Goal: Navigation & Orientation: Find specific page/section

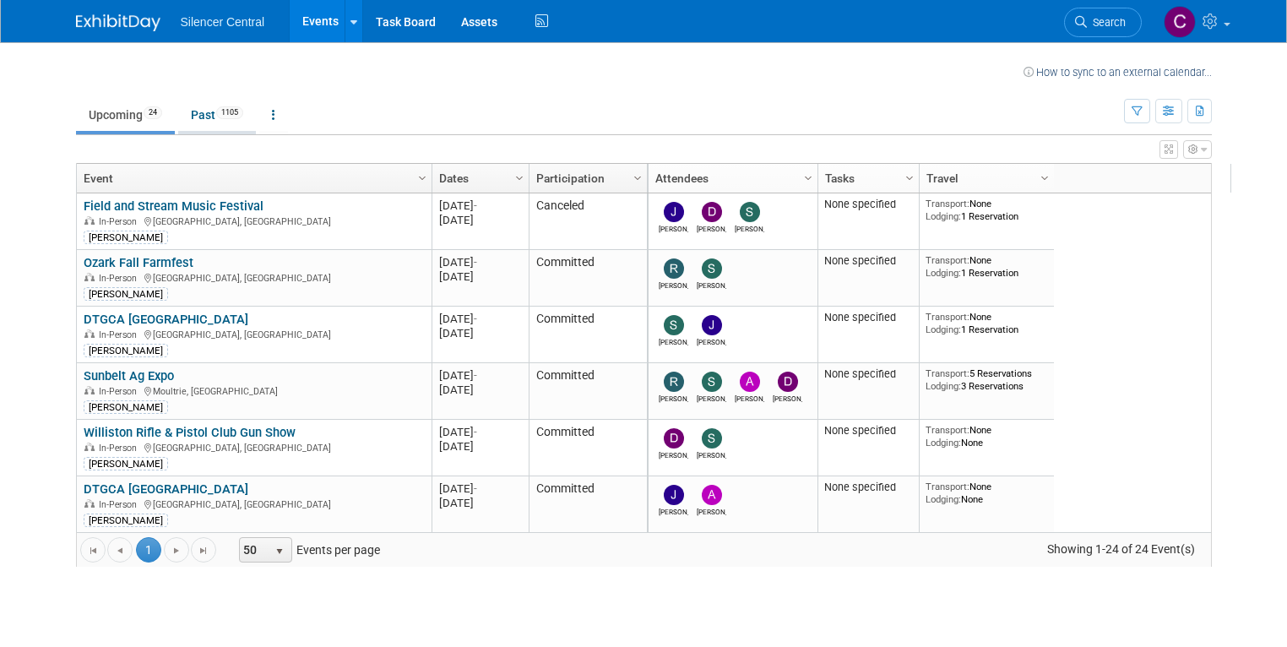
click at [189, 114] on link "Past 1105" at bounding box center [217, 115] width 78 height 32
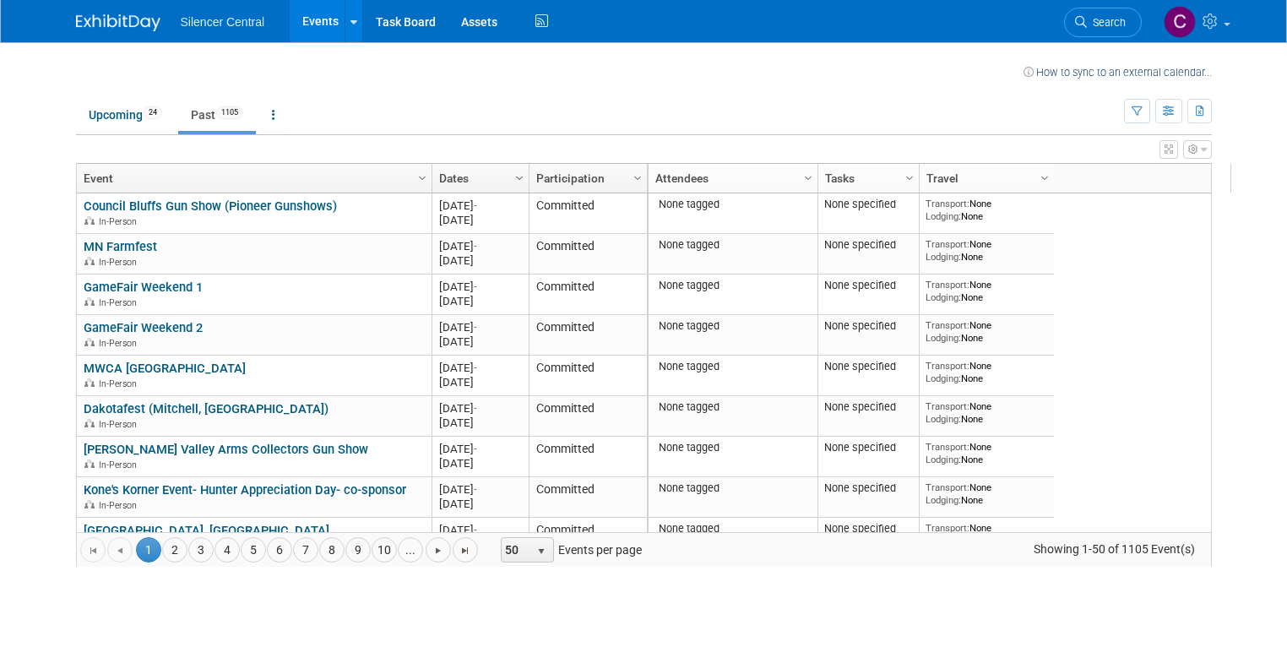
click at [513, 177] on span "Column Settings" at bounding box center [520, 178] width 14 height 14
click at [544, 224] on span "Sort Descending" at bounding box center [563, 229] width 135 height 26
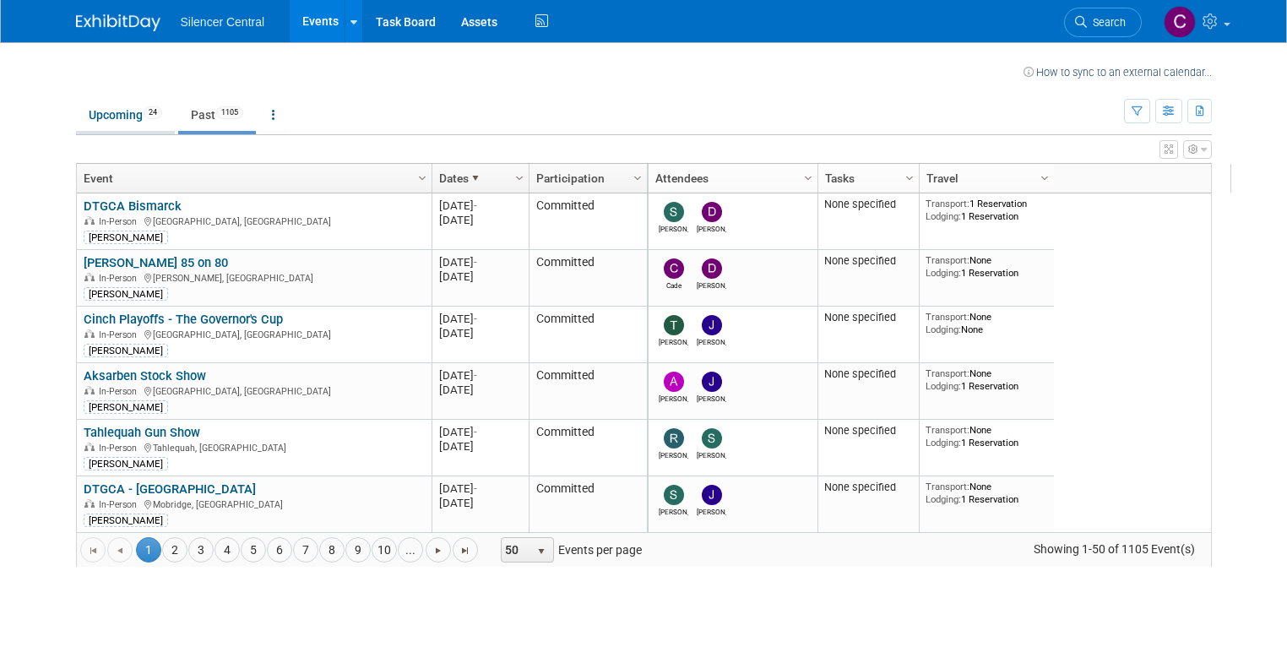
click at [117, 111] on link "Upcoming 24" at bounding box center [125, 115] width 99 height 32
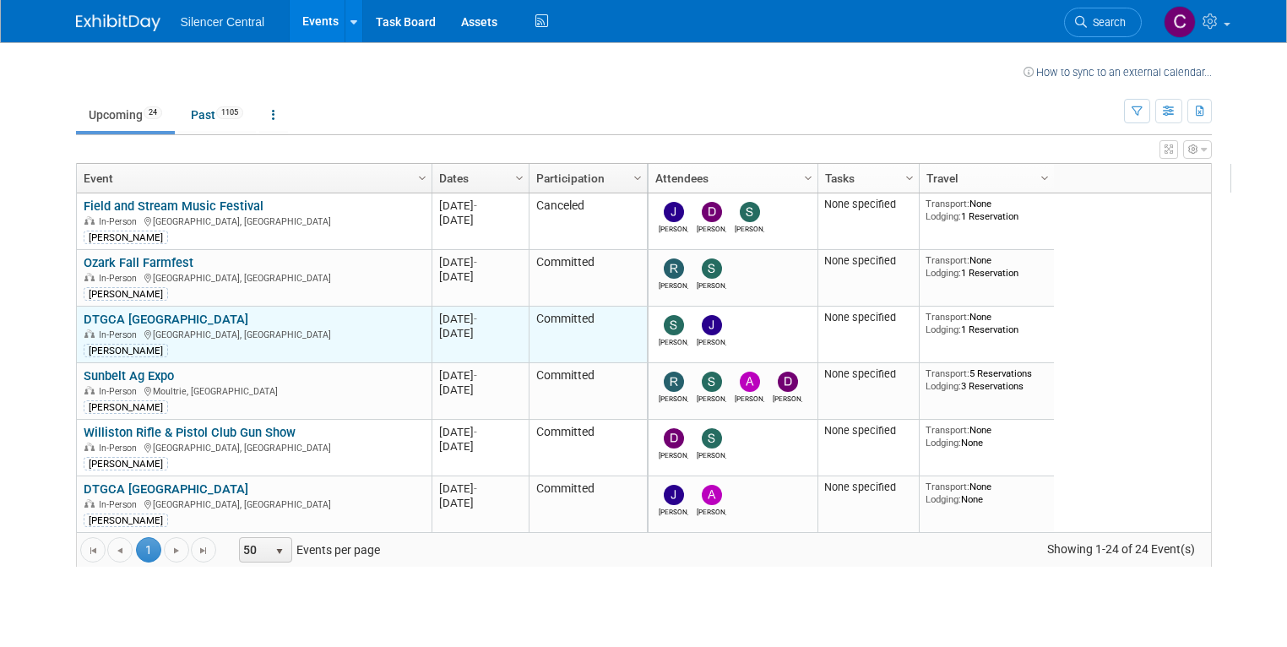
click at [161, 314] on link "DTGCA [GEOGRAPHIC_DATA]" at bounding box center [166, 319] width 165 height 15
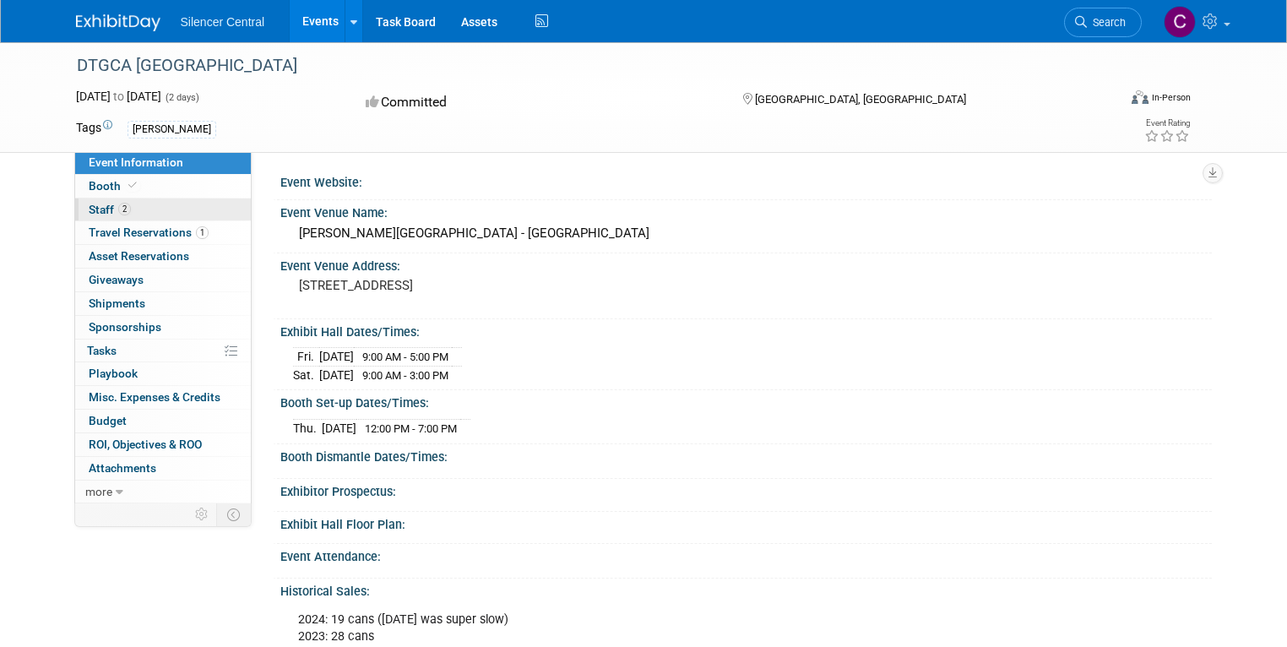
click at [122, 209] on link "2 Staff 2" at bounding box center [163, 209] width 176 height 23
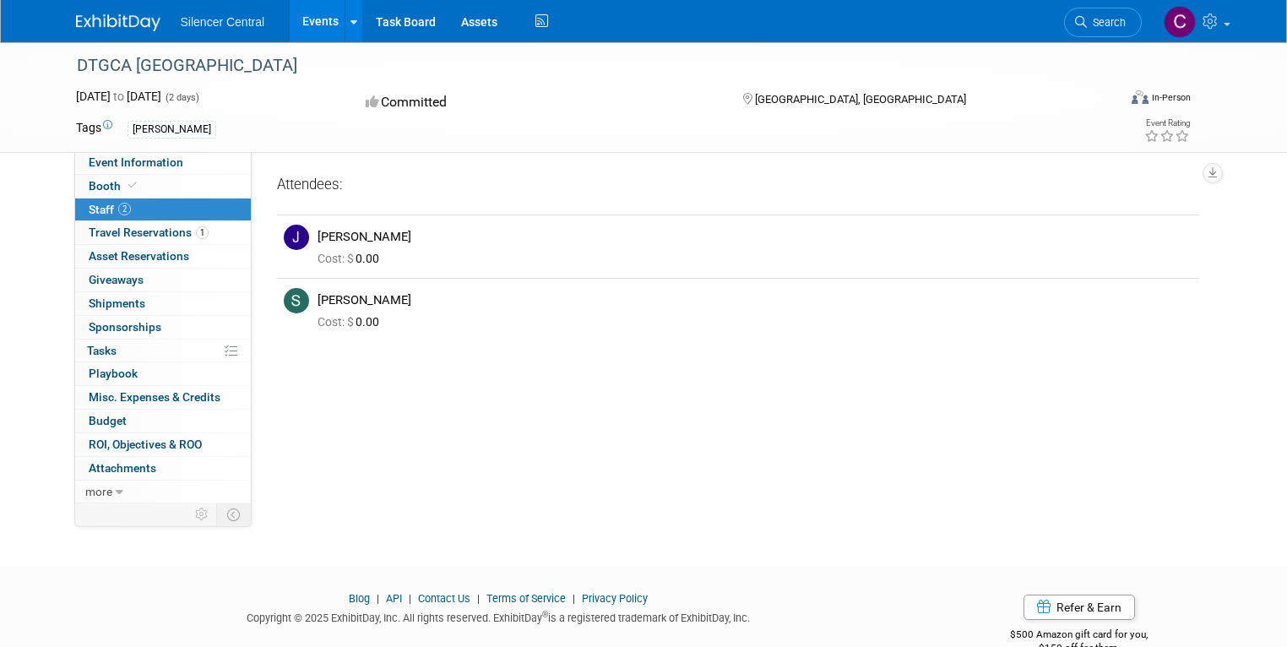
click at [309, 19] on link "Events" at bounding box center [321, 21] width 62 height 42
